Goal: Check status: Check status

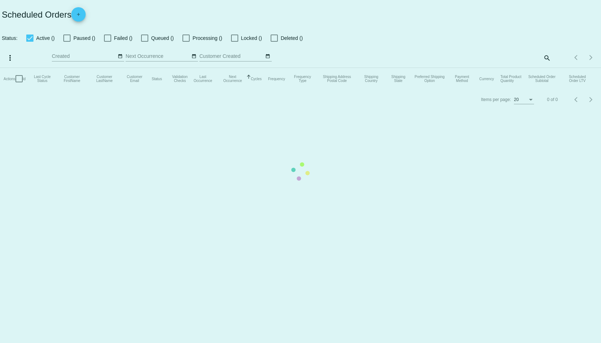
checkbox input "true"
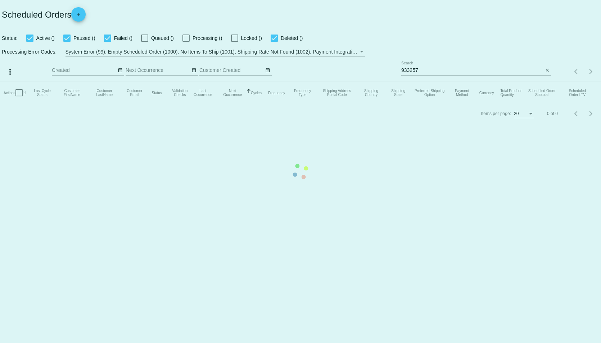
click at [503, 82] on mat-table "Actions Id Last Cycle Status Customer FirstName Customer LastName Customer Emai…" at bounding box center [300, 93] width 601 height 22
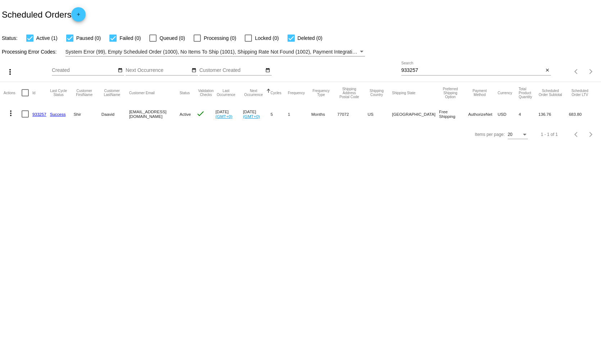
click at [36, 114] on link "933257" at bounding box center [39, 114] width 14 height 5
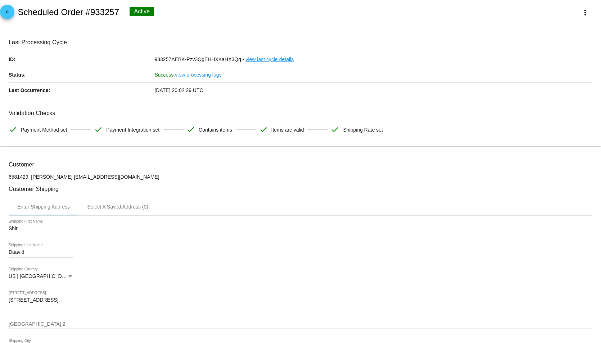
click at [261, 8] on div "arrow_back Scheduled Order #933257 Active more_vert" at bounding box center [300, 12] width 601 height 24
